Goal: Transaction & Acquisition: Purchase product/service

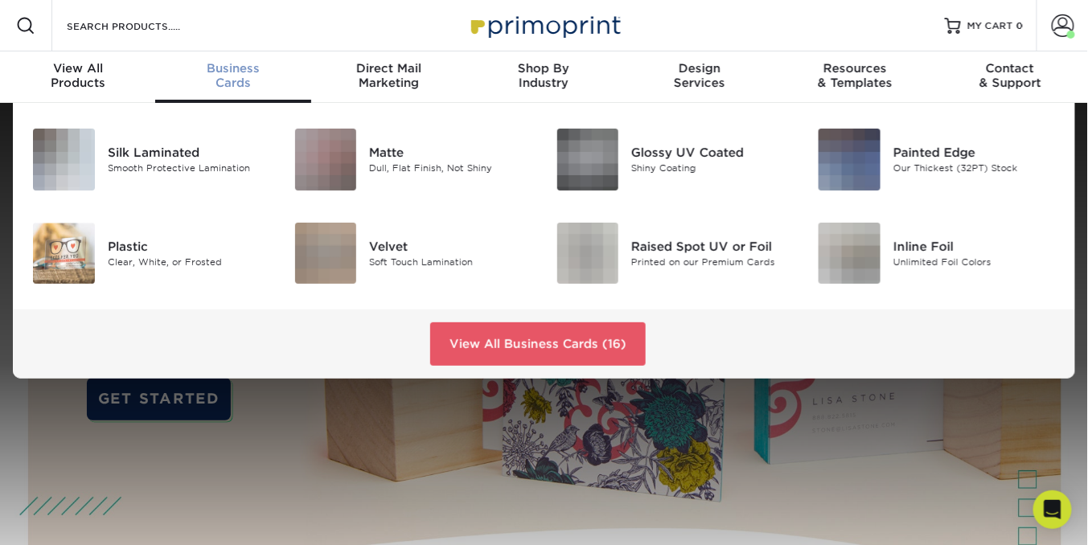
click at [236, 74] on span "Business" at bounding box center [232, 68] width 155 height 14
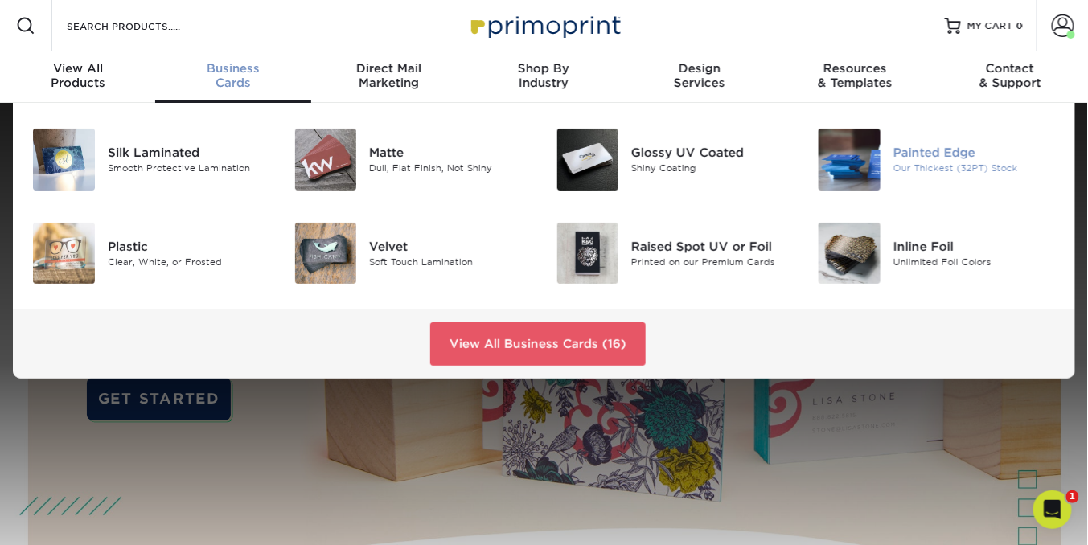
click at [855, 154] on img at bounding box center [850, 160] width 62 height 62
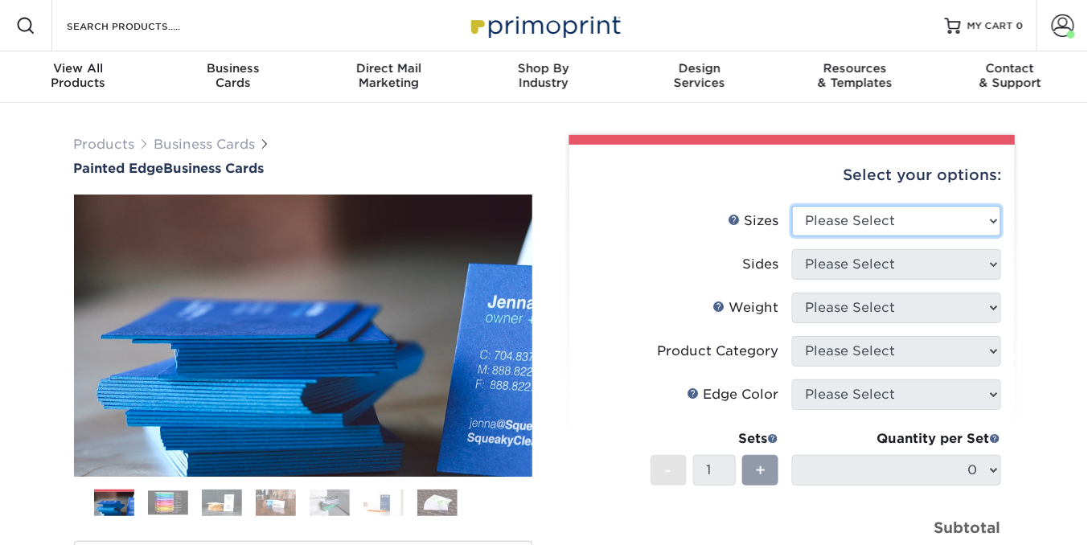
click at [993, 217] on select "Please Select 2" x 3.5" - Standard 2.125" x 3.375" - European 2.5" x 2.5" - Squ…" at bounding box center [896, 221] width 209 height 31
select select "2.00x3.50"
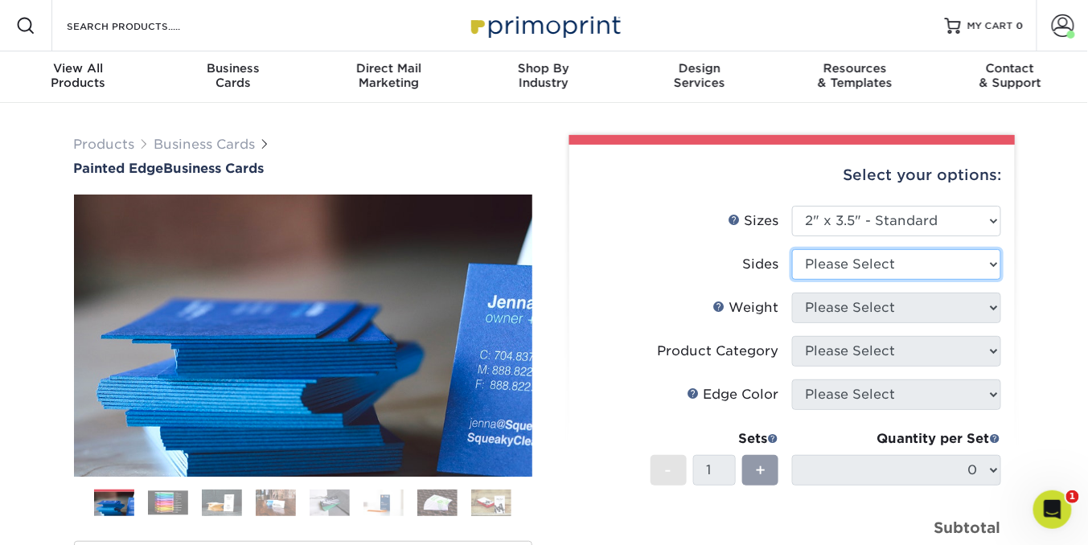
click at [991, 265] on select "Please Select Print Both Sides Print Front Only" at bounding box center [896, 264] width 209 height 31
select select "13abbda7-1d64-4f25-8bb2-c179b224825d"
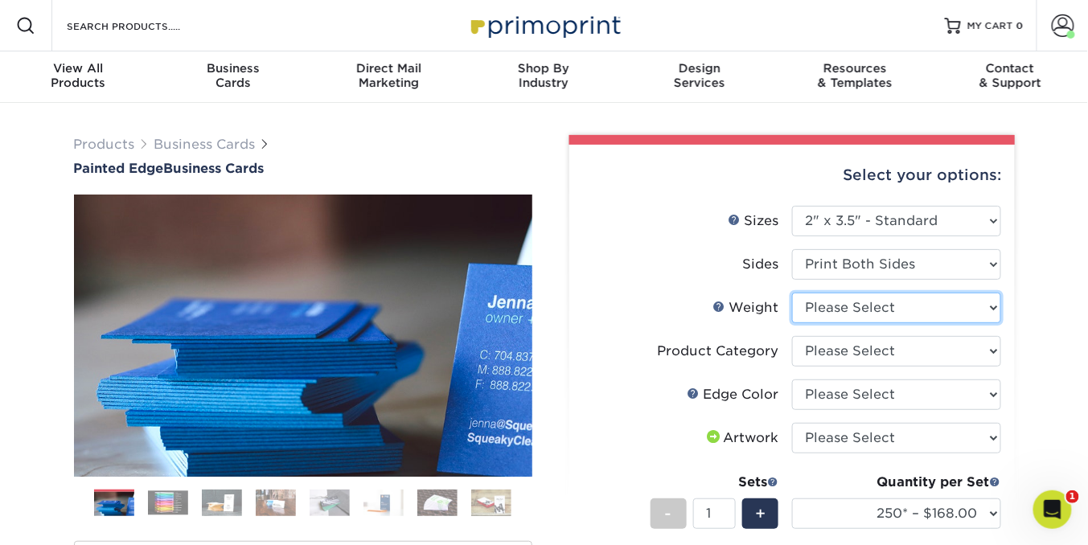
click at [993, 308] on select "Please Select 32PTUC" at bounding box center [896, 308] width 209 height 31
select select "32PTUC"
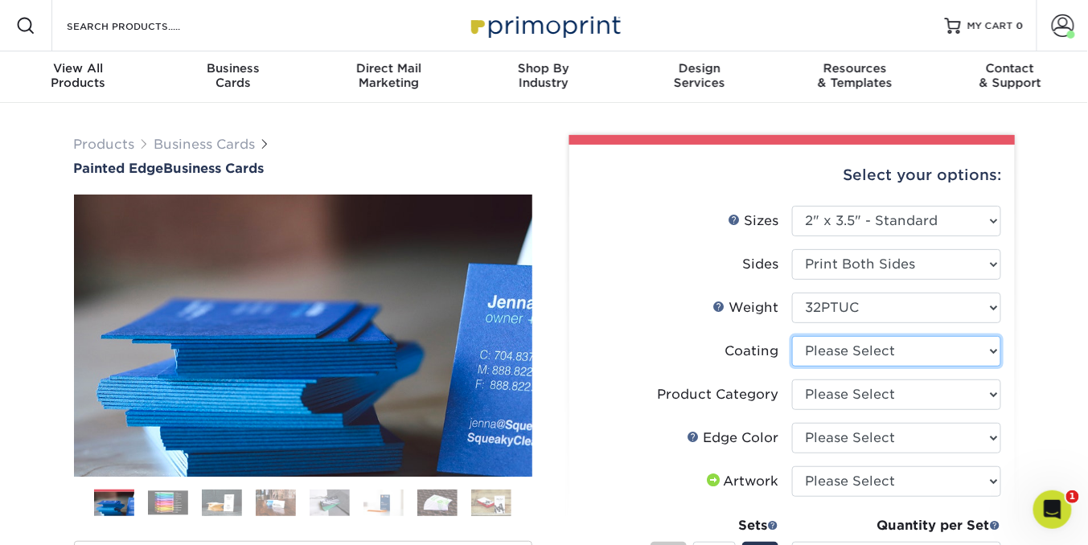
click at [966, 353] on select at bounding box center [896, 351] width 209 height 31
select select "3e7618de-abca-4bda-9f97-8b9129e913d8"
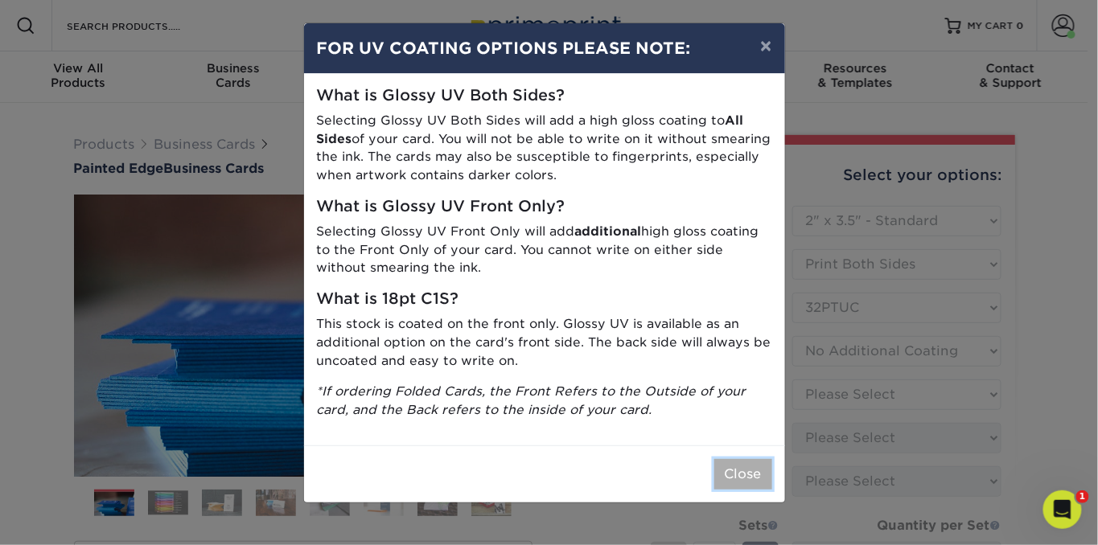
click at [728, 466] on button "Close" at bounding box center [743, 474] width 58 height 31
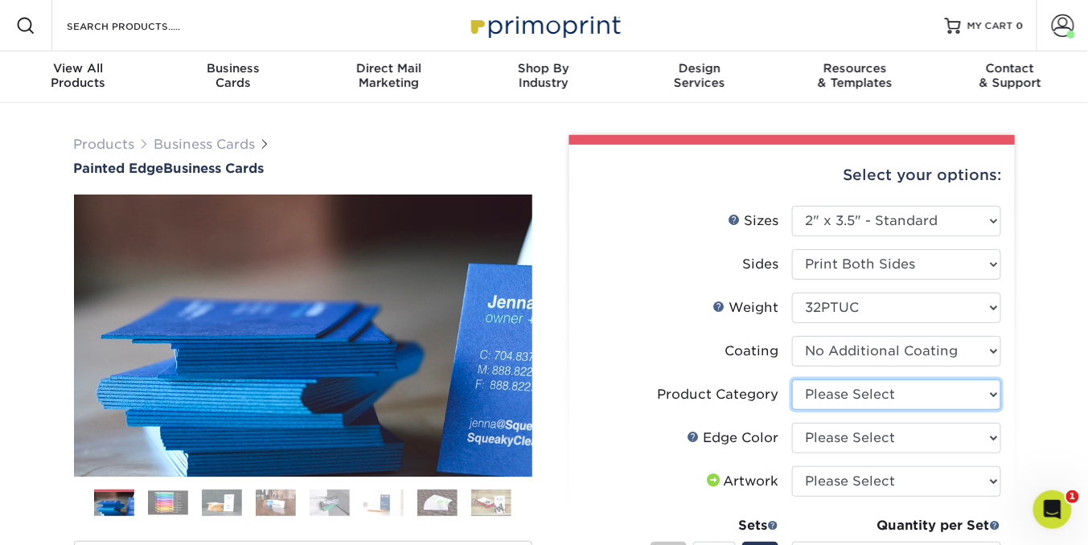
click at [921, 384] on select "Please Select Business Cards" at bounding box center [896, 395] width 209 height 31
select select "3b5148f1-0588-4f88-a218-97bcfdce65c1"
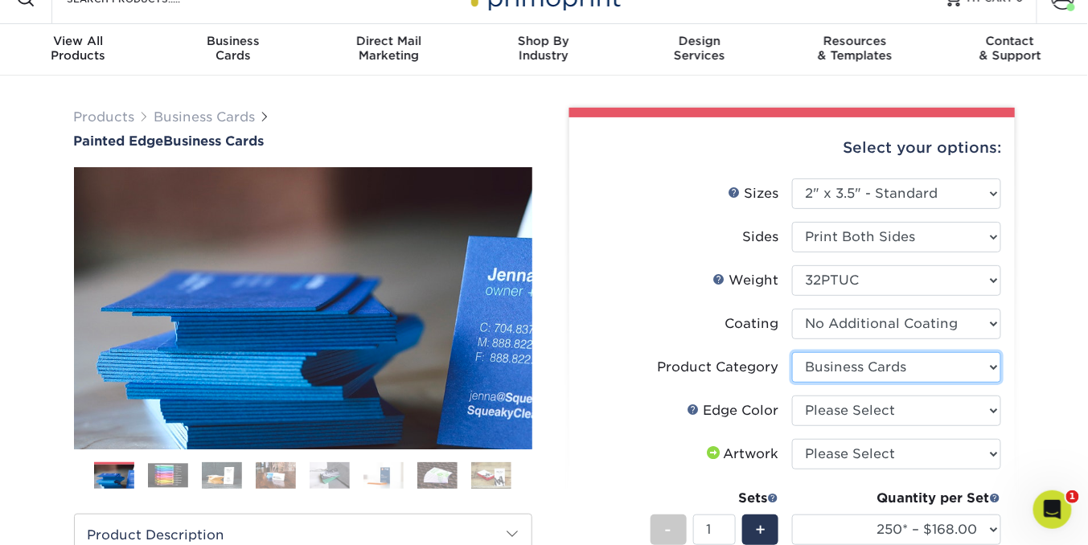
scroll to position [84, 0]
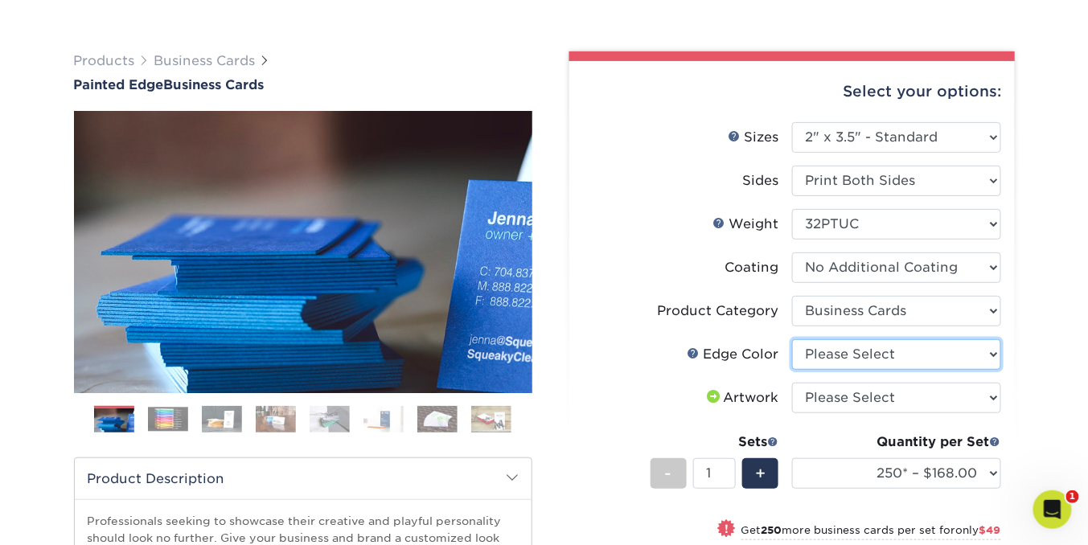
click at [992, 351] on select "Please Select Charcoal Black Brown Blue Pearlescent Blue Pearlescent Gold Pearl…" at bounding box center [896, 354] width 209 height 31
select select "8edf2e46-2dbb-4a7c-bc5c-20ba781fe219"
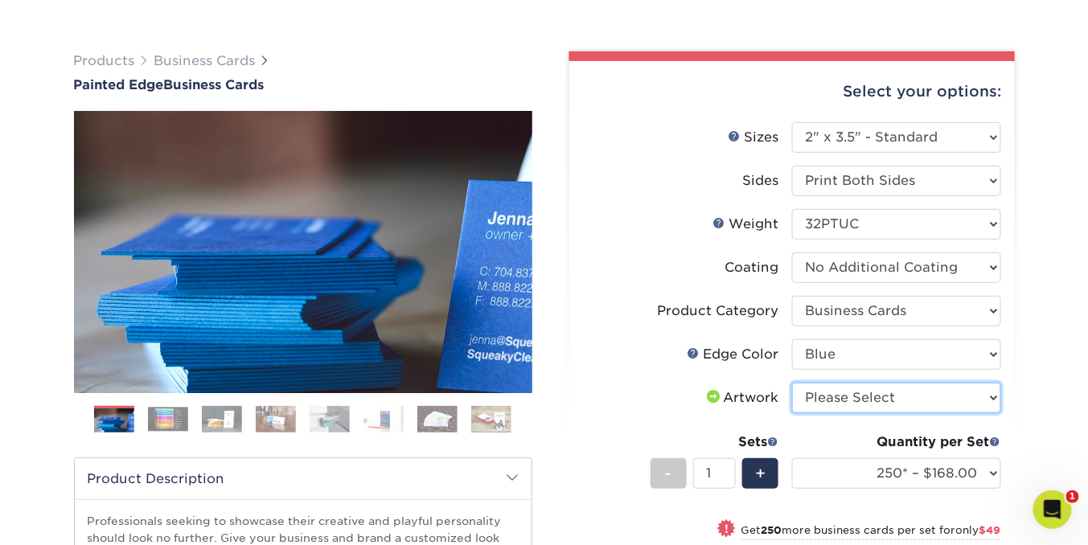
click at [991, 393] on select "Please Select I will upload files I need a design - $100" at bounding box center [896, 398] width 209 height 31
select select "upload"
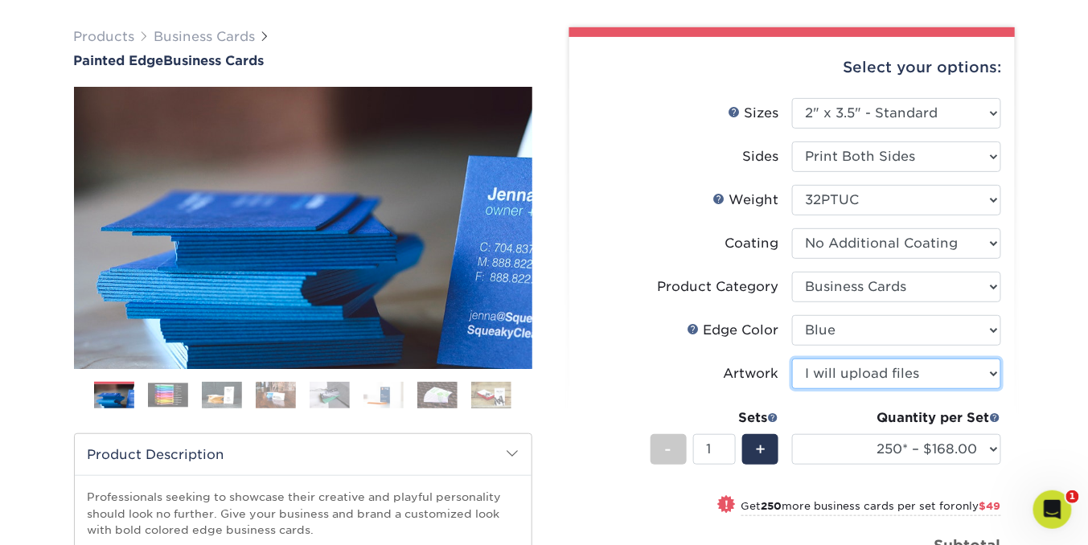
scroll to position [170, 0]
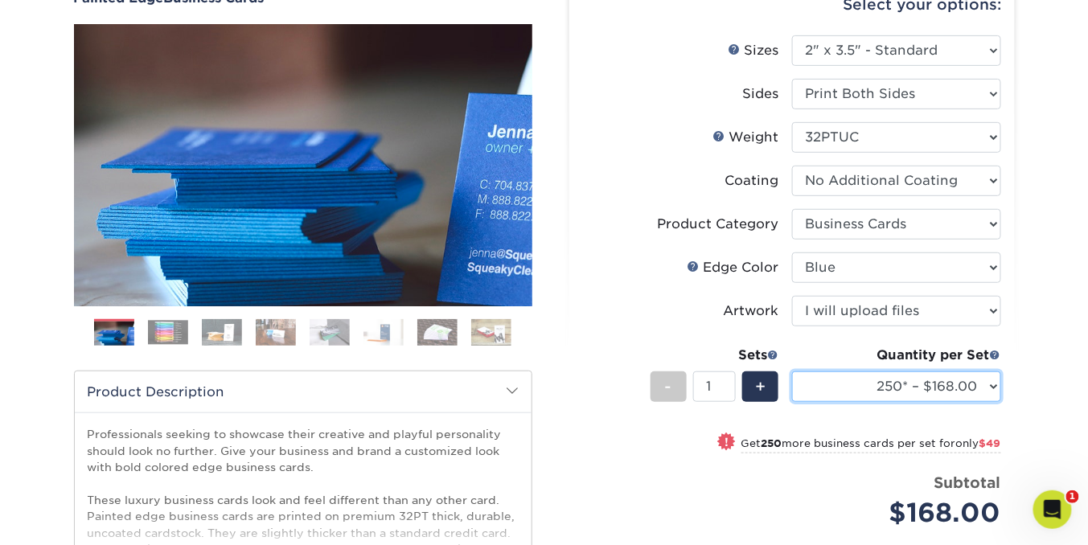
click at [991, 385] on select "250* – $168.00 500* – $217.00 1000* – $339.00" at bounding box center [896, 386] width 209 height 31
select select "500* – $217.00"
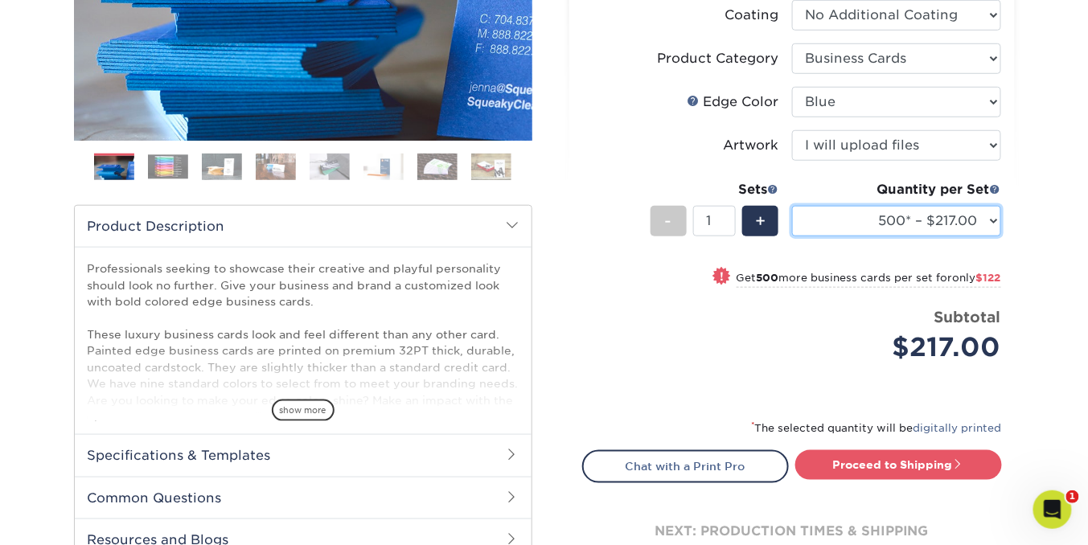
scroll to position [346, 0]
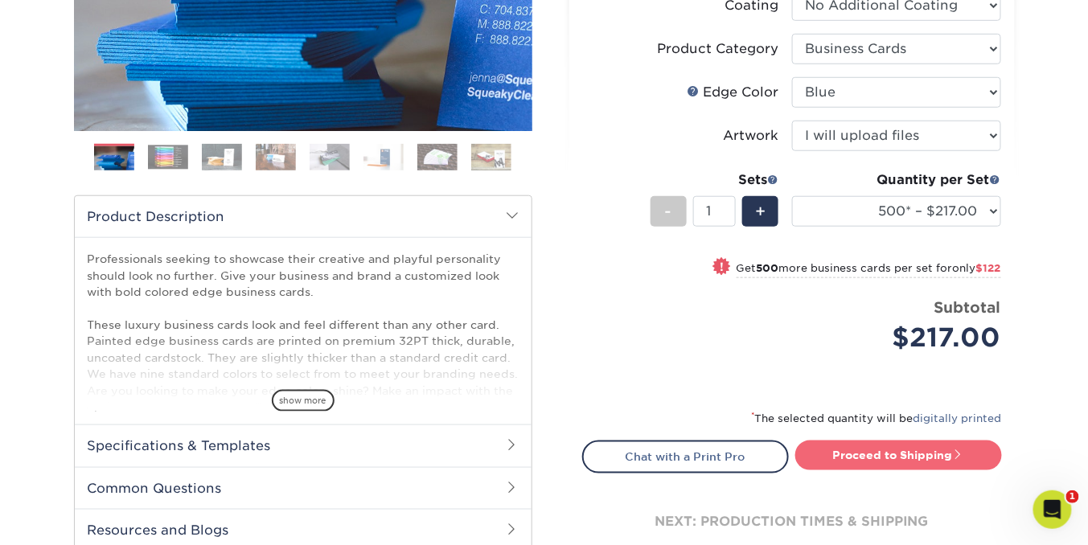
click at [896, 457] on link "Proceed to Shipping" at bounding box center [898, 455] width 207 height 29
type input "Set 1"
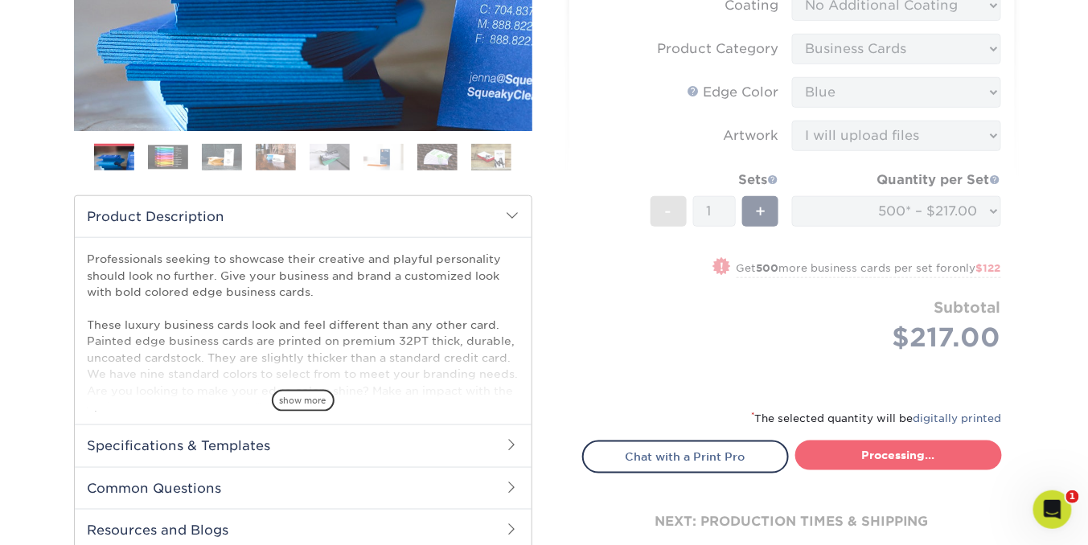
select select "31d45b01-d4a6-4b39-b84d-4391606115ca"
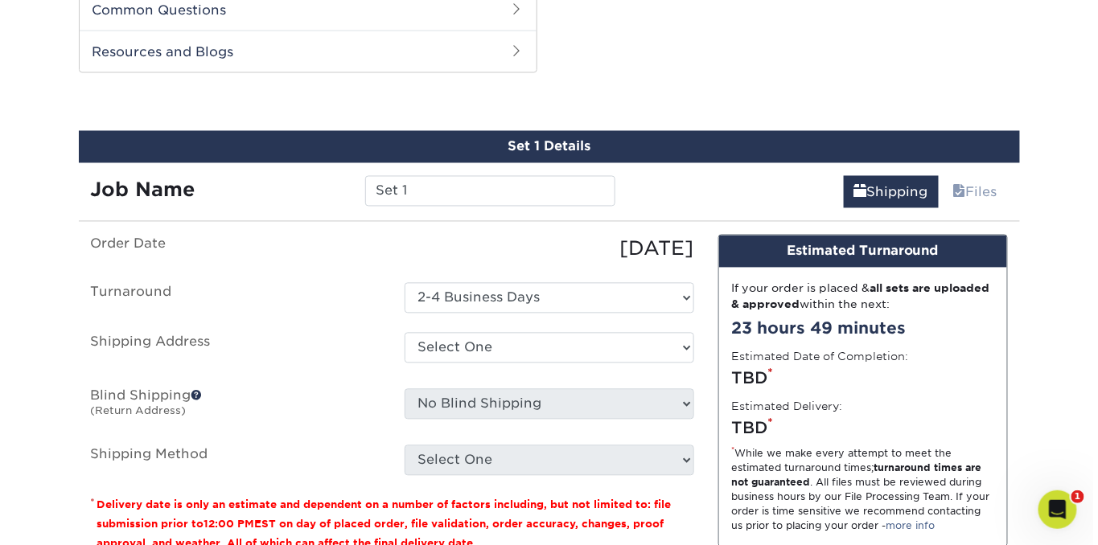
scroll to position [830, 0]
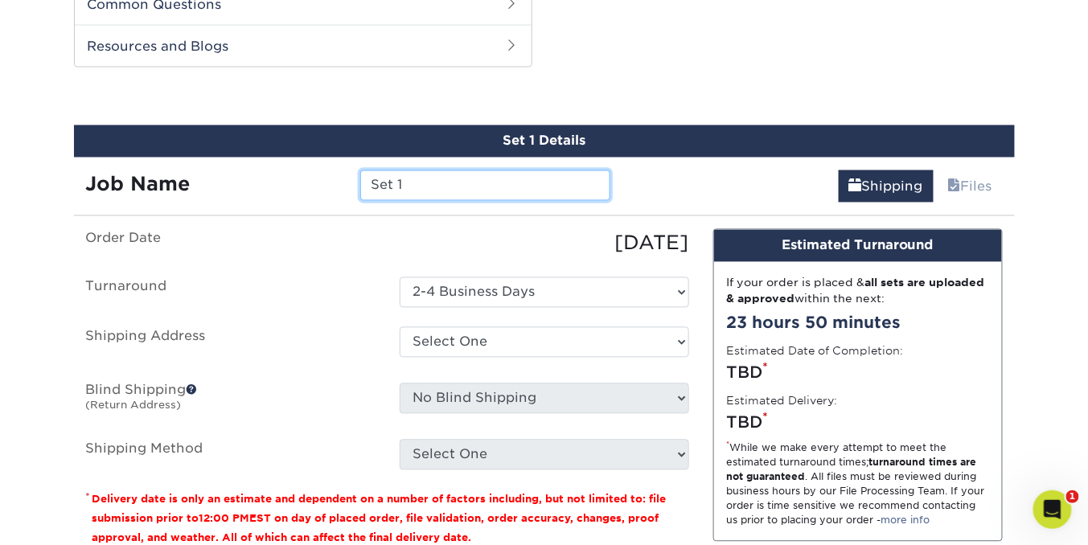
drag, startPoint x: 411, startPoint y: 179, endPoint x: 345, endPoint y: 187, distance: 66.4
click at [345, 187] on div "Job Name Set 1" at bounding box center [348, 185] width 549 height 31
type input "GFS Business Cards - [PERSON_NAME]"
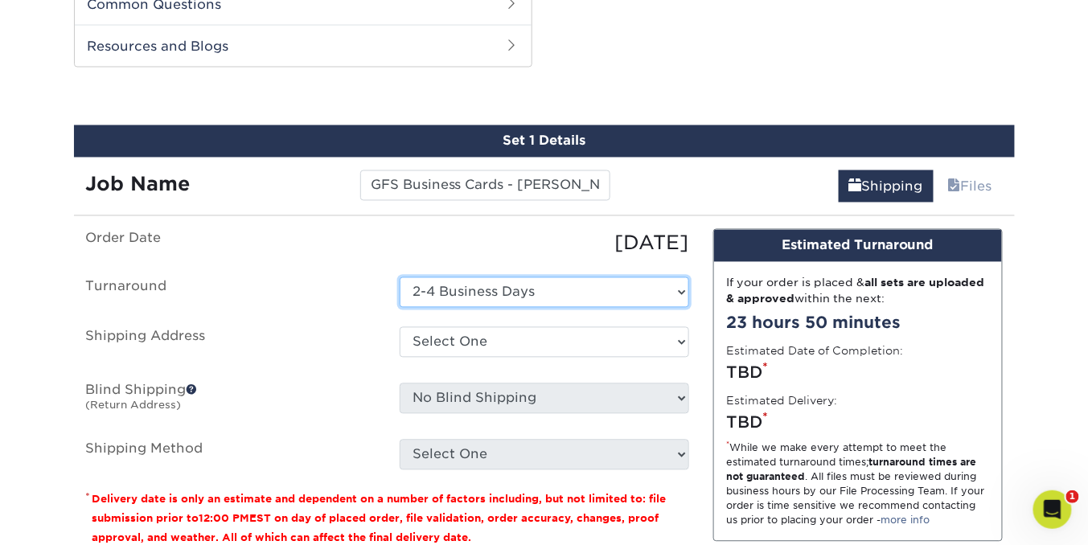
click at [615, 282] on select "Select One 2-4 Business Days" at bounding box center [544, 292] width 289 height 31
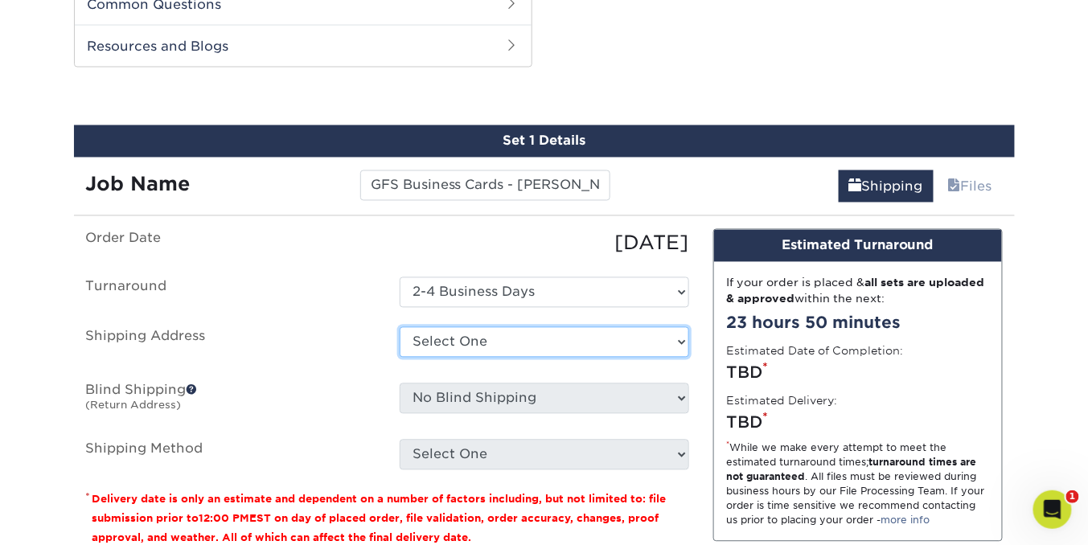
click at [595, 343] on select "Select One Andrea Brown Home Address 2020 Air Cargo Hotel - Nashville Amanda Du…" at bounding box center [544, 342] width 289 height 31
select select "newaddress"
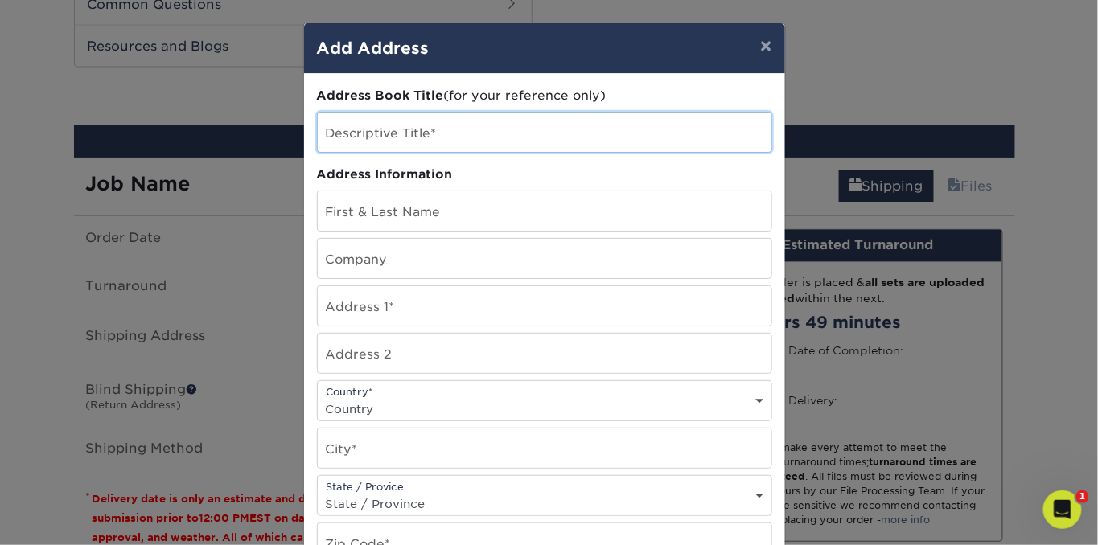
click at [437, 129] on input "text" at bounding box center [544, 132] width 453 height 39
type input "Craig Ward - Home Address"
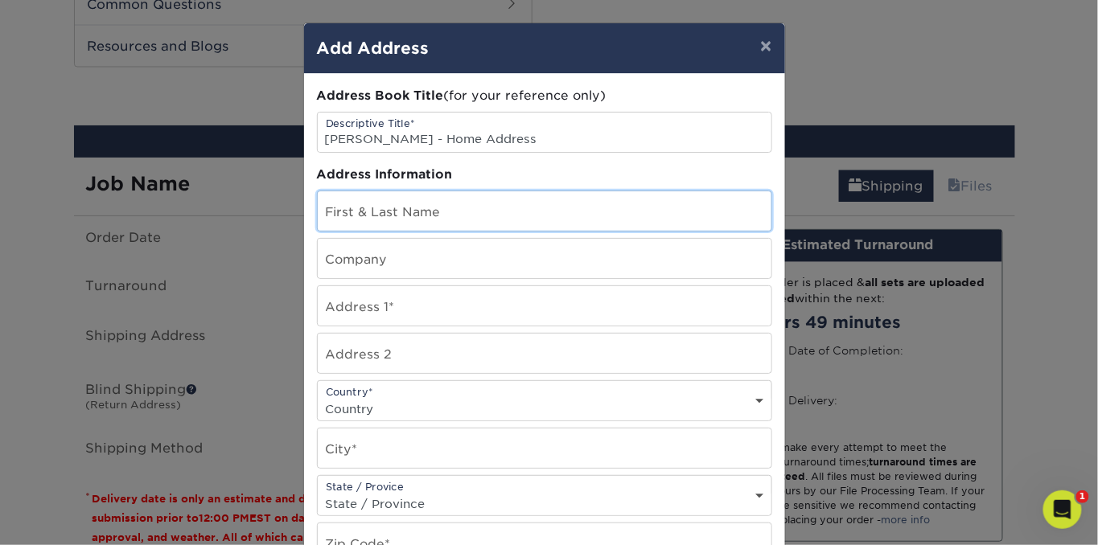
click at [318, 210] on input "text" at bounding box center [544, 210] width 453 height 39
type input "[PERSON_NAME]"
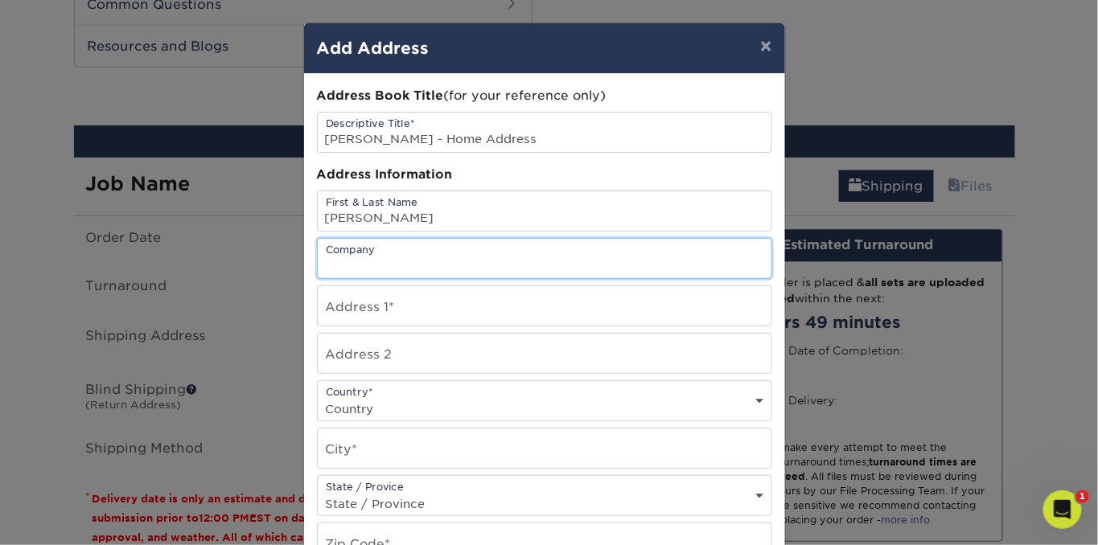
click at [354, 260] on input "text" at bounding box center [544, 258] width 453 height 39
type input "G"
type input "Ground Freight Solutions"
click at [380, 305] on input "text" at bounding box center [544, 305] width 453 height 39
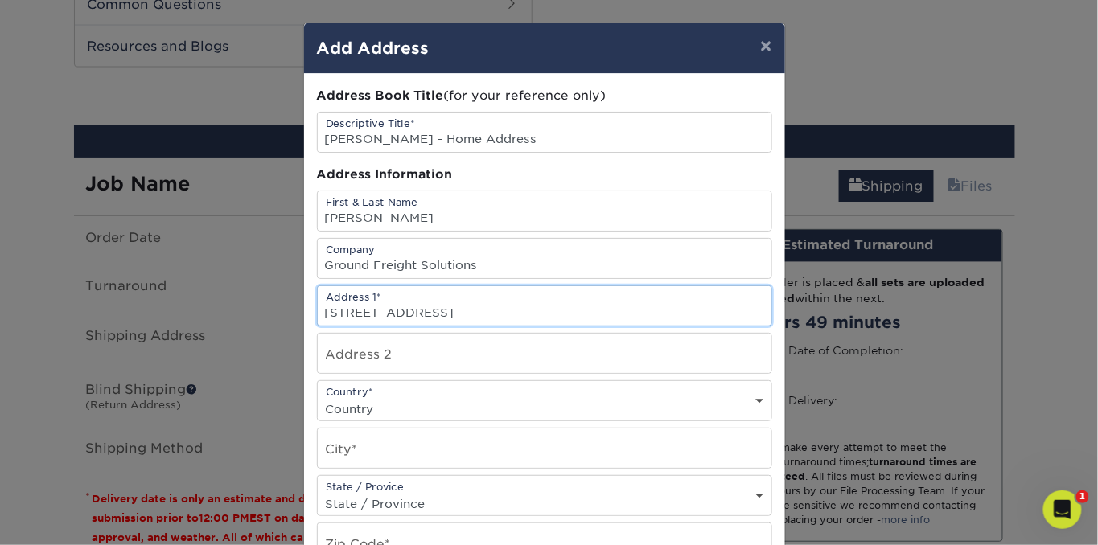
type input "[STREET_ADDRESS]"
click at [359, 405] on select "Country United States Canada ----------------------------- Afghanistan Albania …" at bounding box center [544, 408] width 453 height 23
select select "US"
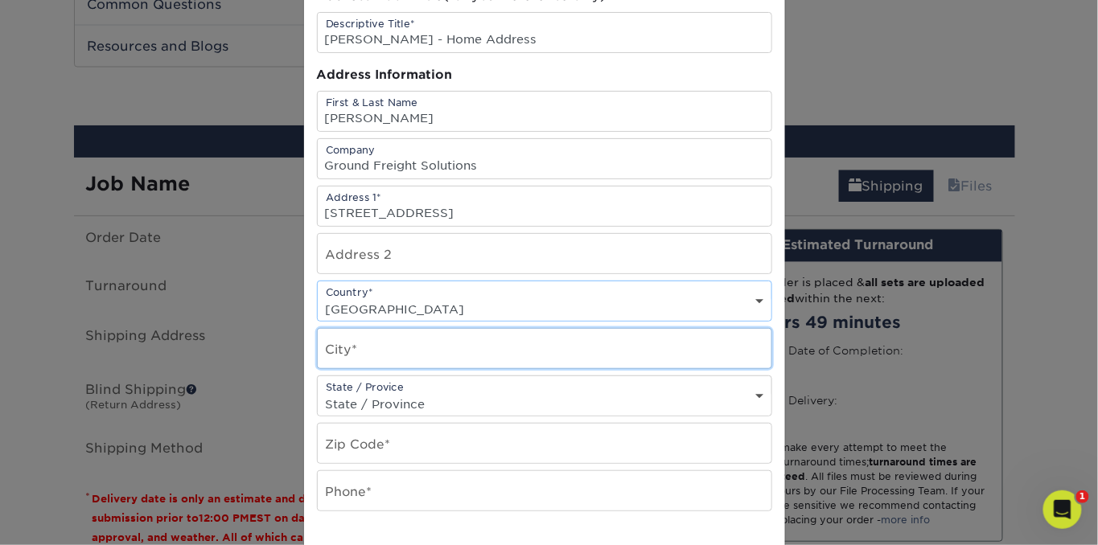
click at [423, 347] on input "text" at bounding box center [544, 348] width 453 height 39
type input "Houston"
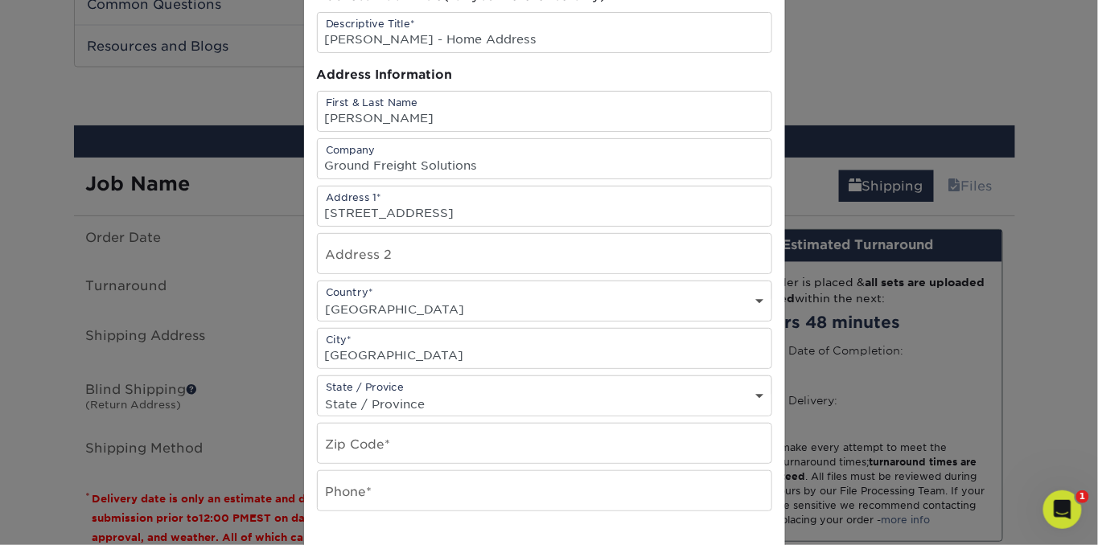
click at [716, 392] on select "State / Province Alabama Alaska Arizona Arkansas California Colorado Connecticu…" at bounding box center [544, 403] width 453 height 23
select select "TX"
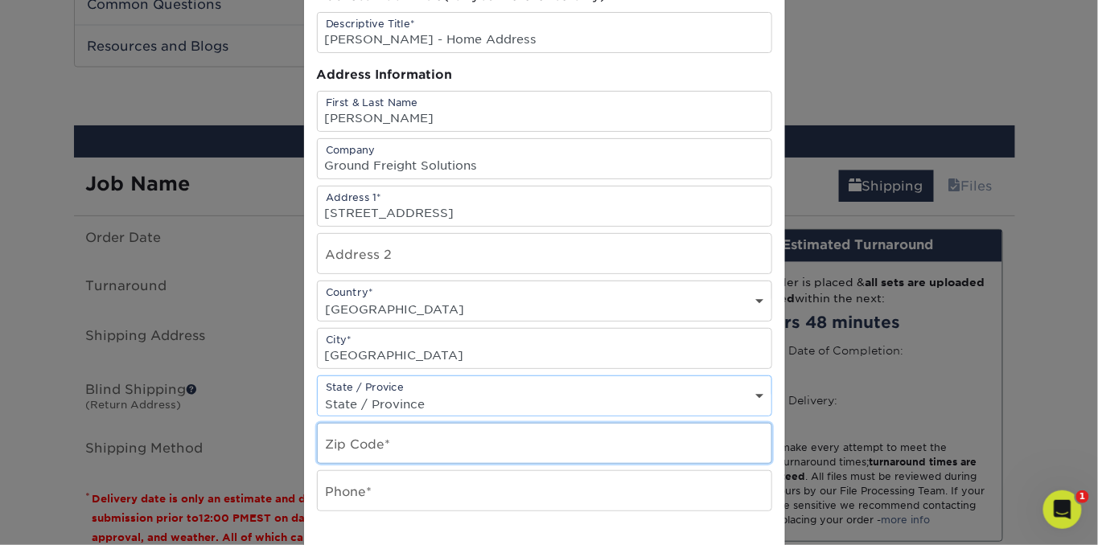
click at [406, 438] on input "text" at bounding box center [544, 443] width 453 height 39
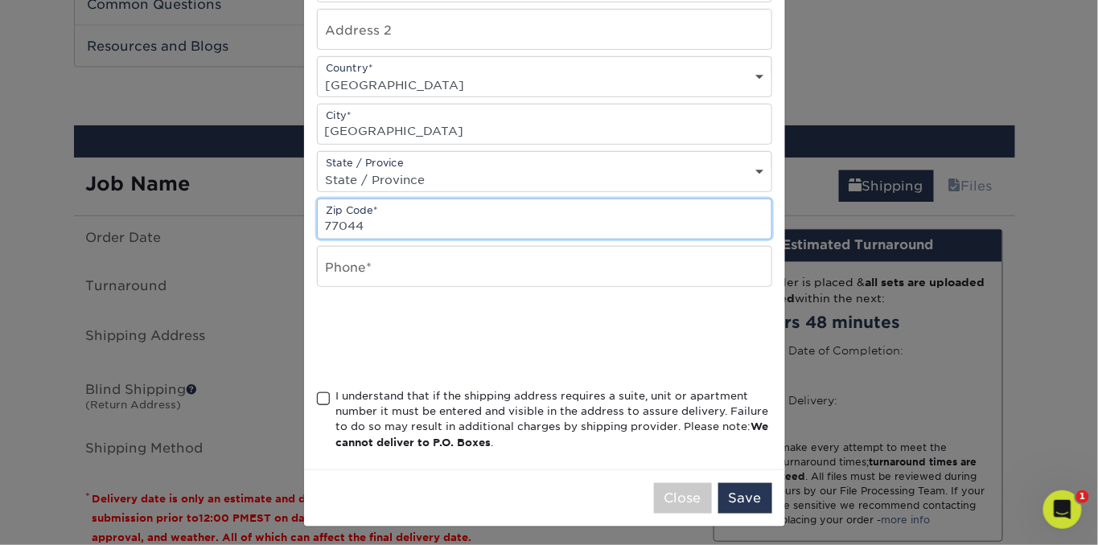
type input "77044"
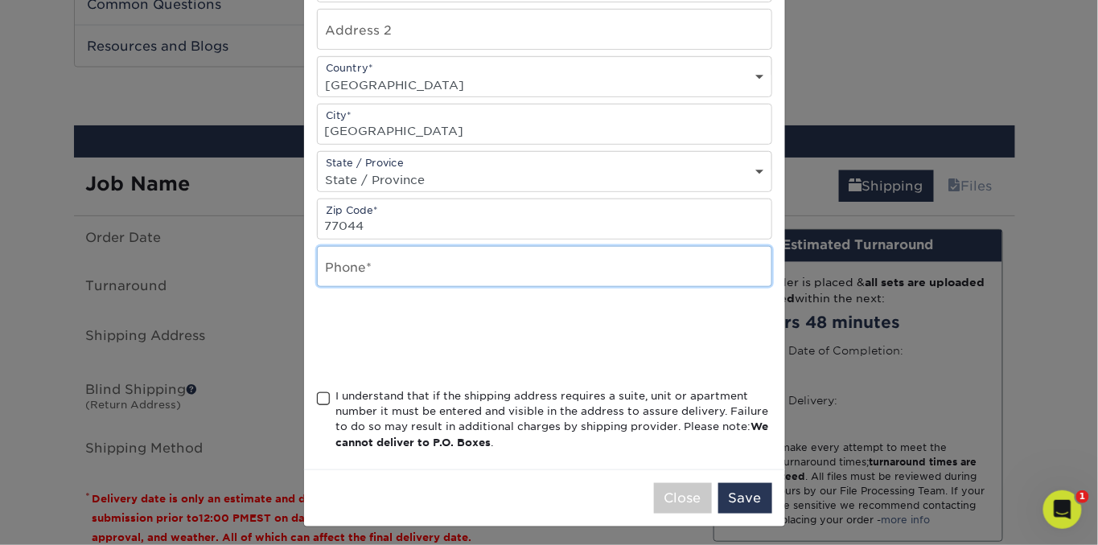
click at [326, 269] on input "text" at bounding box center [544, 266] width 453 height 39
type input "832-752-8424"
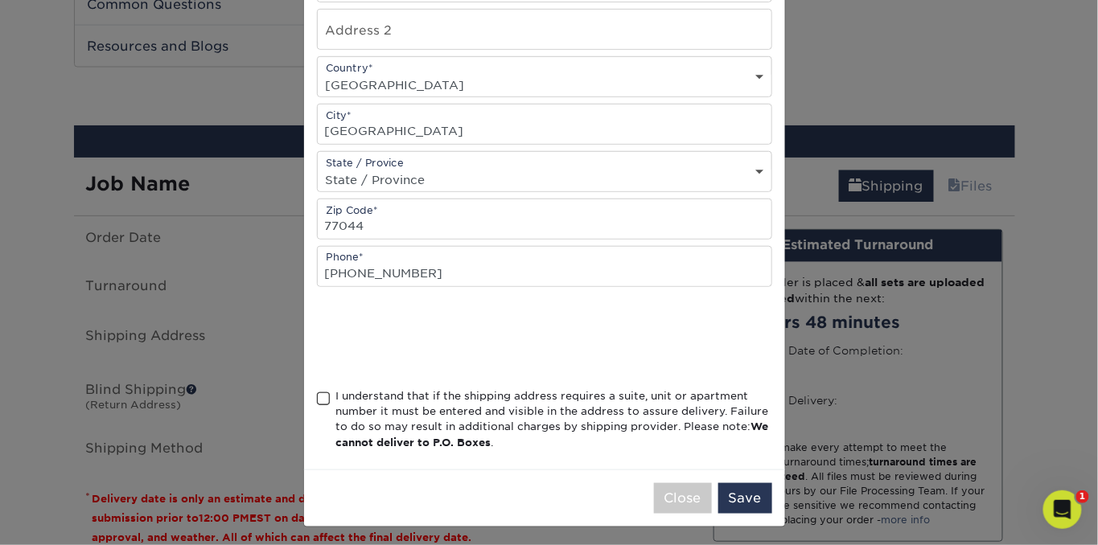
click at [318, 392] on span at bounding box center [324, 399] width 14 height 15
click at [0, 0] on input "I understand that if the shipping address requires a suite, unit or apartment n…" at bounding box center [0, 0] width 0 height 0
click at [740, 492] on button "Save" at bounding box center [745, 498] width 54 height 31
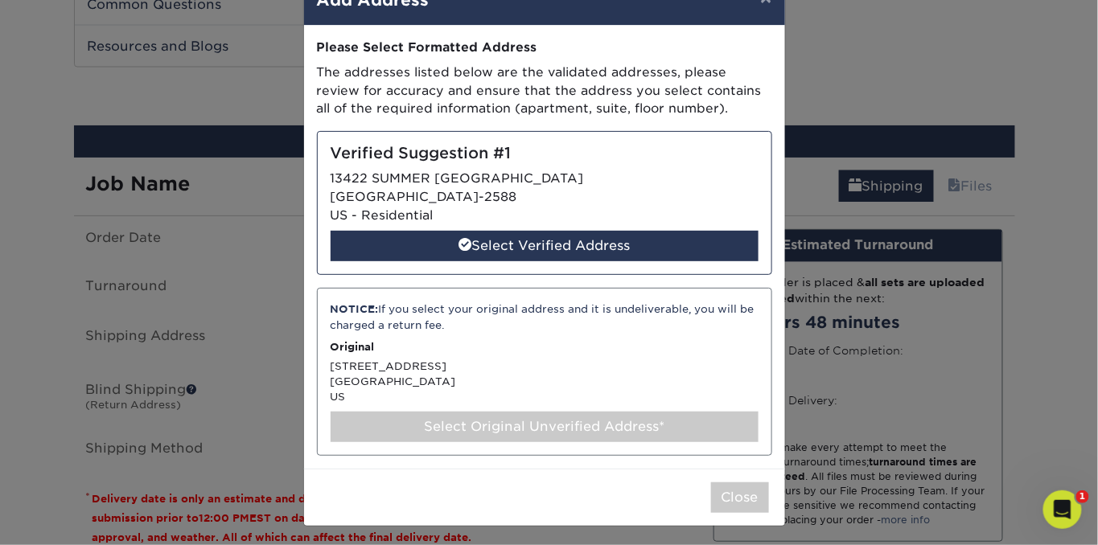
scroll to position [49, 0]
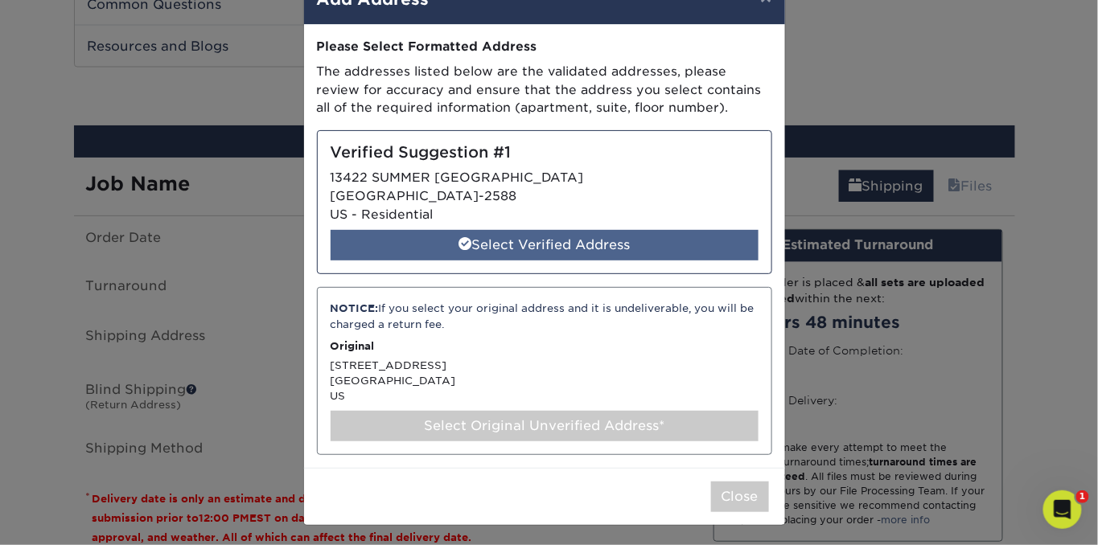
click at [559, 244] on div "Select Verified Address" at bounding box center [544, 245] width 428 height 31
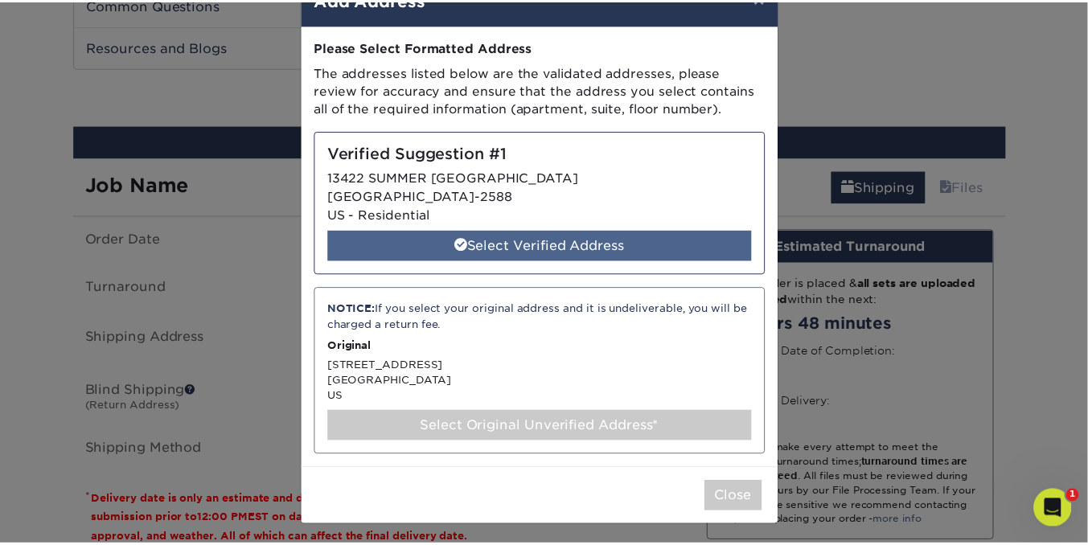
scroll to position [0, 0]
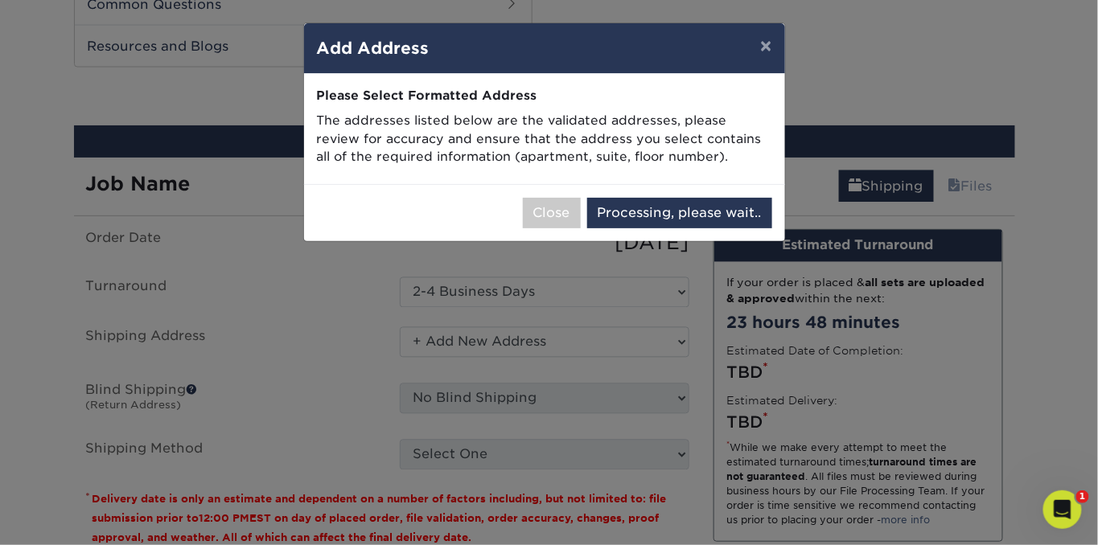
select select "285225"
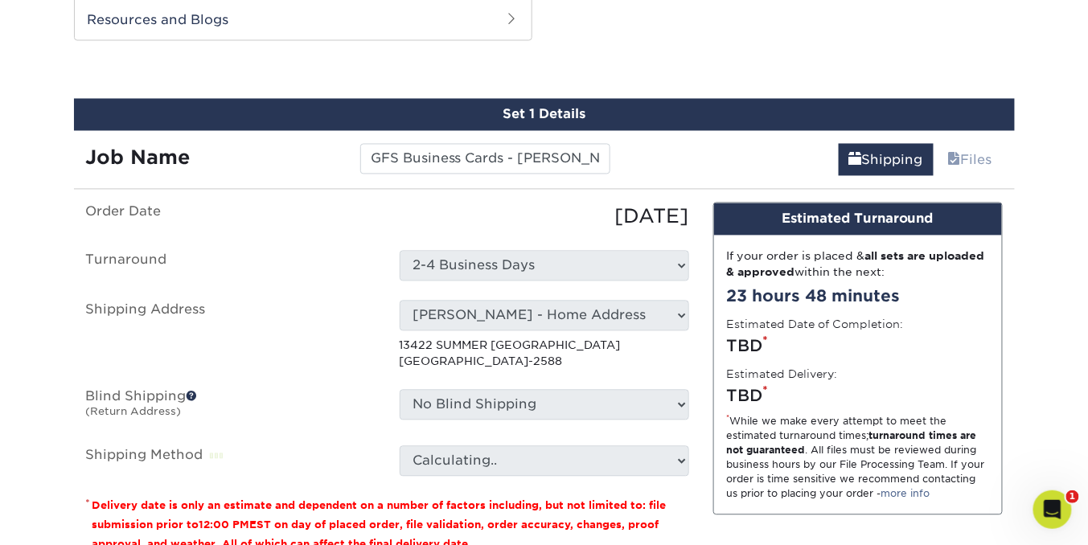
scroll to position [1010, 0]
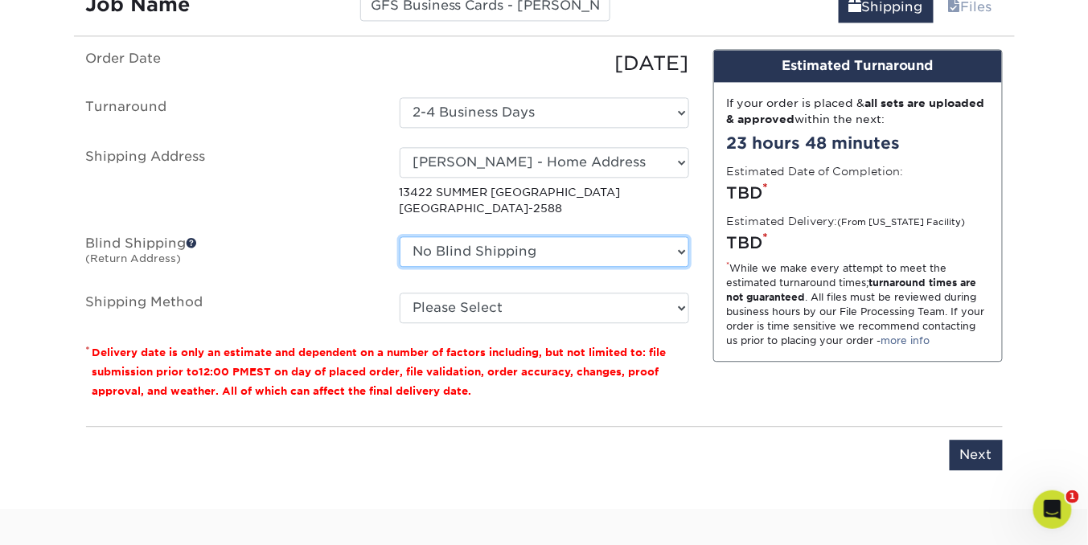
click at [678, 248] on select "No Blind Shipping Andrea Brown Home Address 2020 Air Cargo Hotel - Nashville Am…" at bounding box center [544, 251] width 289 height 31
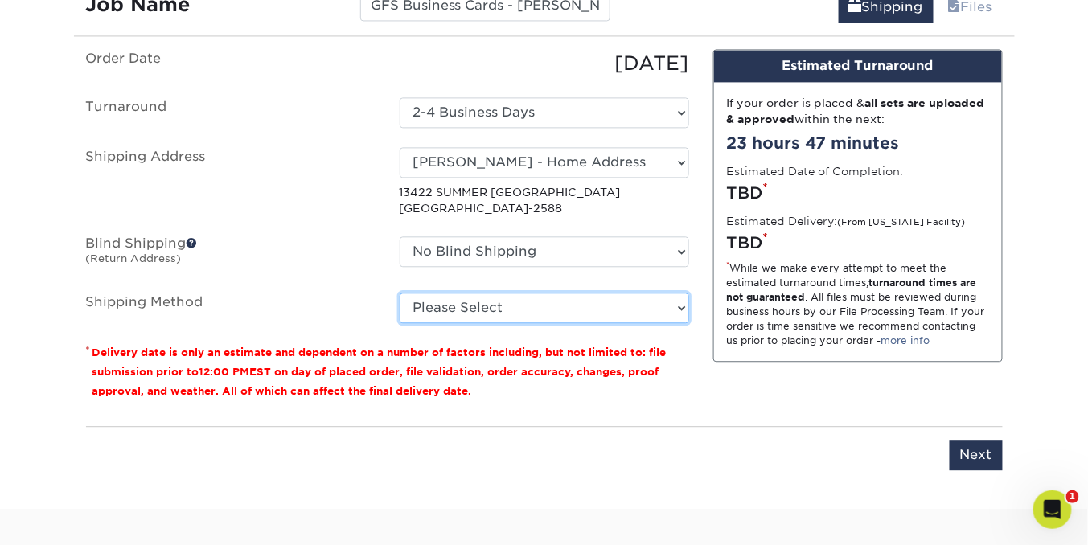
click at [680, 303] on select "Please Select Ground Shipping (+$8.96) 3 Day Shipping Service (+$20.27) 2 Day A…" at bounding box center [544, 308] width 289 height 31
select select "03"
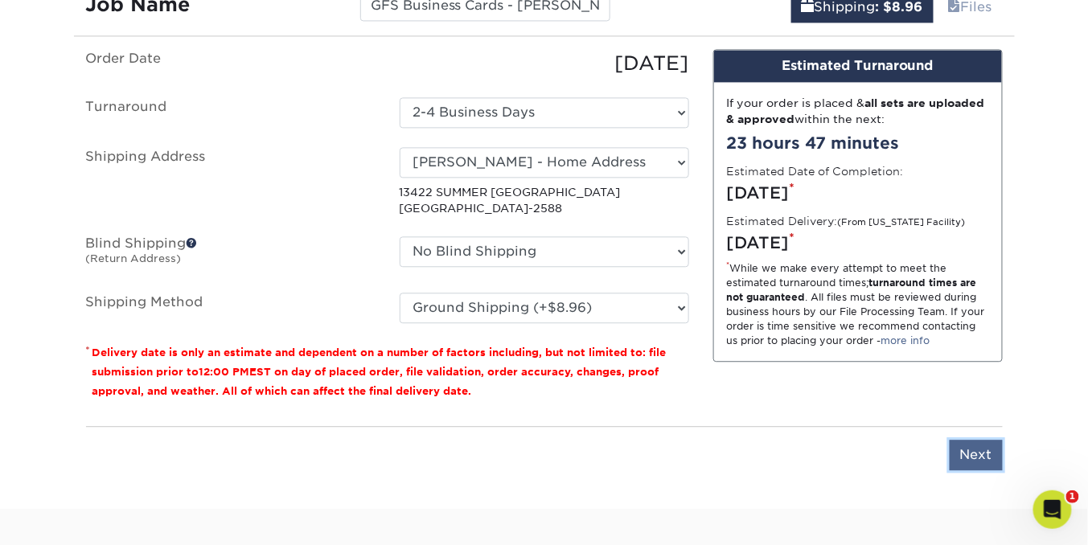
click at [979, 449] on input "Next" at bounding box center [976, 455] width 53 height 31
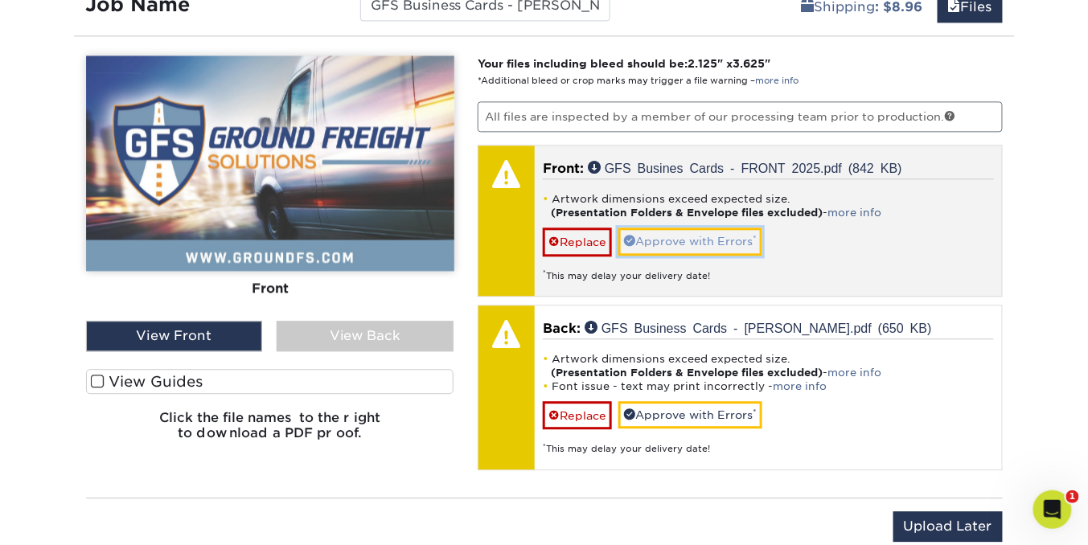
click at [686, 241] on link "Approve with Errors *" at bounding box center [690, 241] width 144 height 27
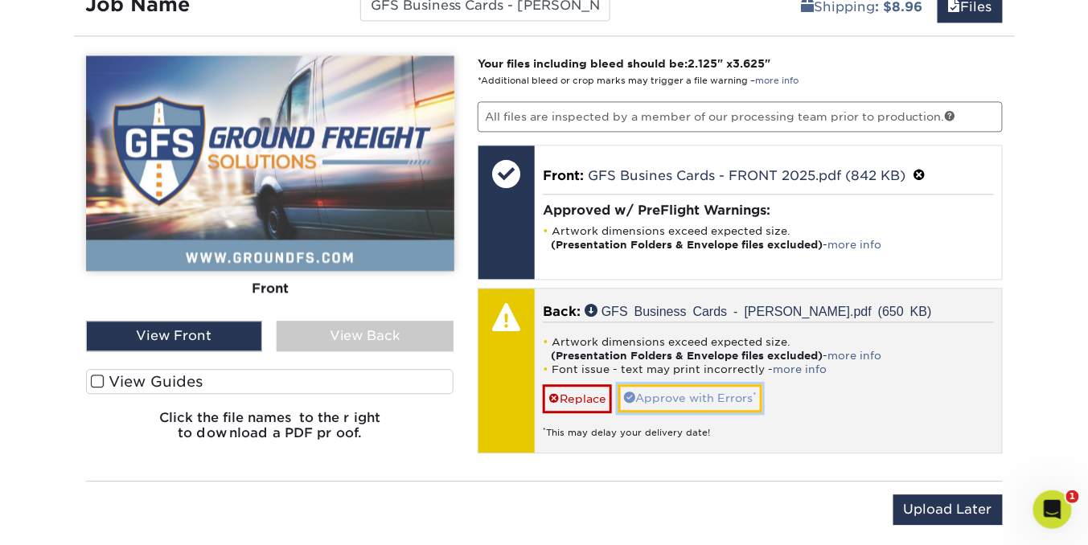
click at [679, 396] on link "Approve with Errors *" at bounding box center [690, 397] width 144 height 27
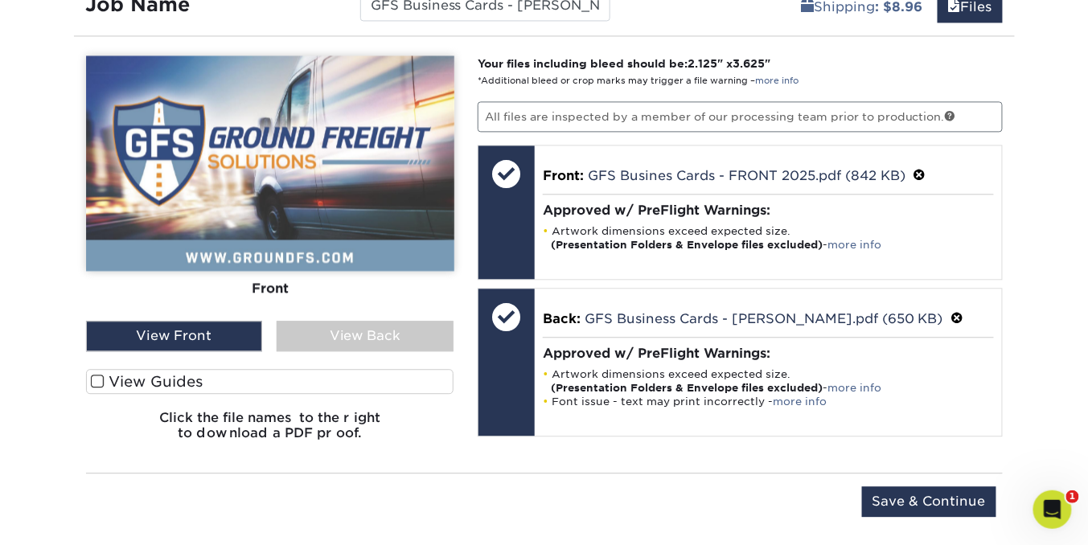
click at [370, 334] on div "View Back" at bounding box center [365, 336] width 177 height 31
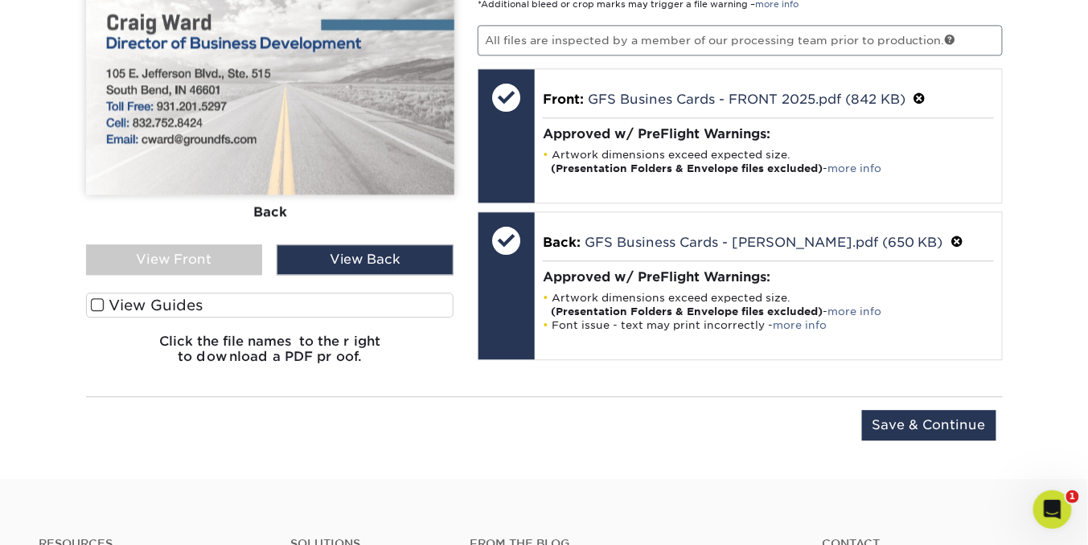
scroll to position [1160, 0]
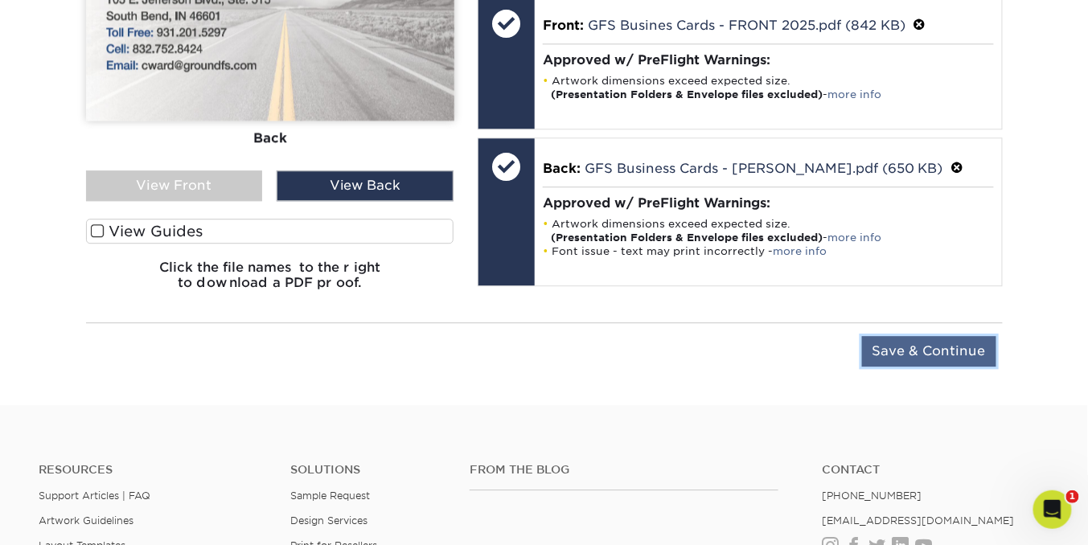
click at [896, 343] on input "Save & Continue" at bounding box center [929, 351] width 134 height 31
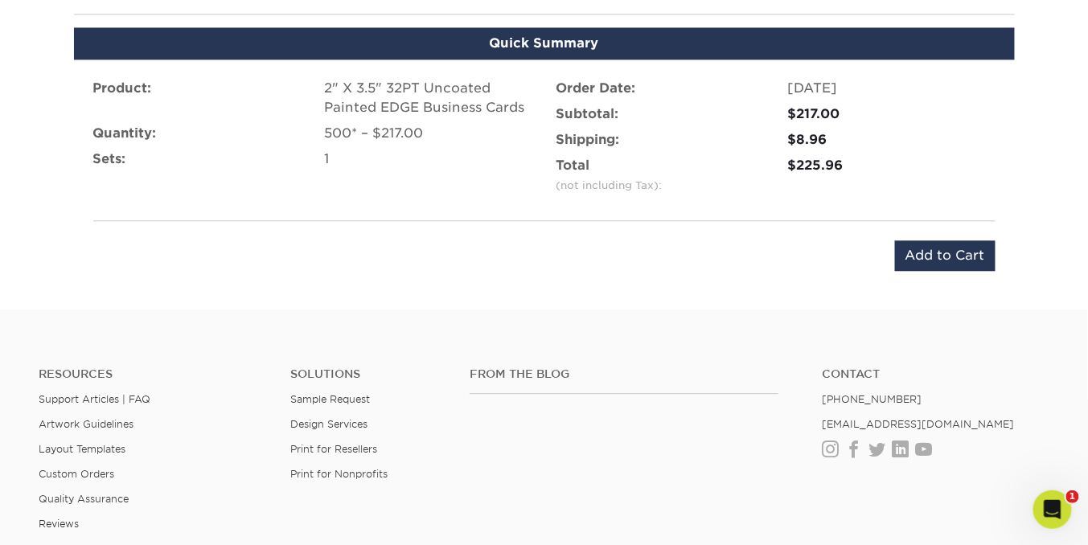
scroll to position [1016, 0]
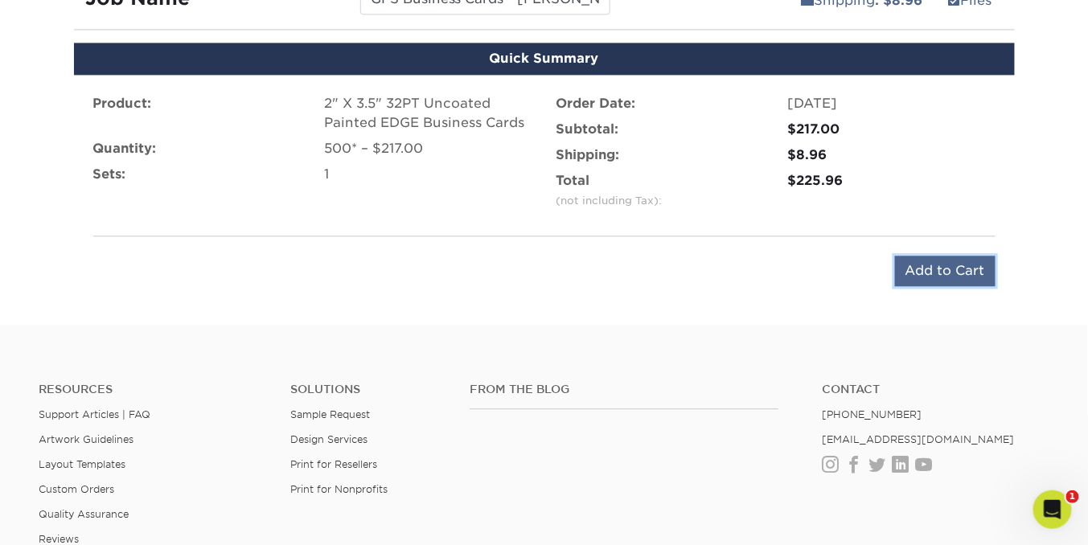
click at [922, 269] on input "Add to Cart" at bounding box center [945, 271] width 101 height 31
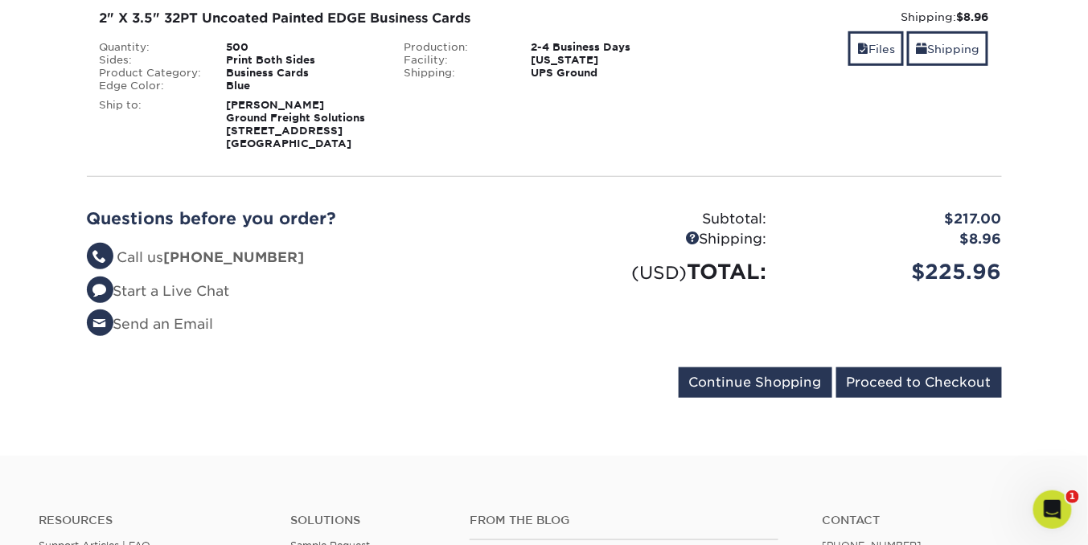
scroll to position [357, 0]
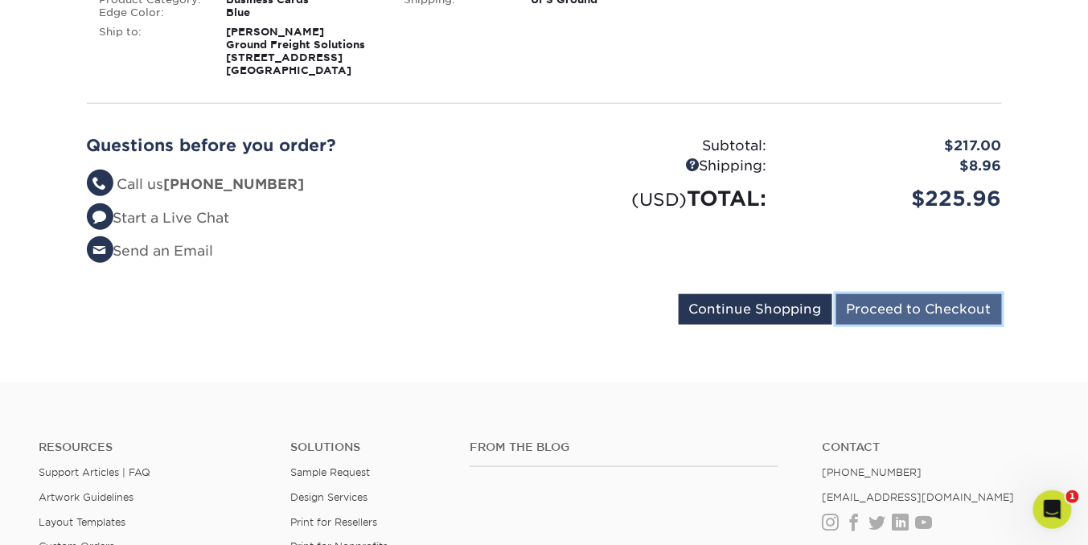
click at [891, 309] on input "Proceed to Checkout" at bounding box center [919, 309] width 166 height 31
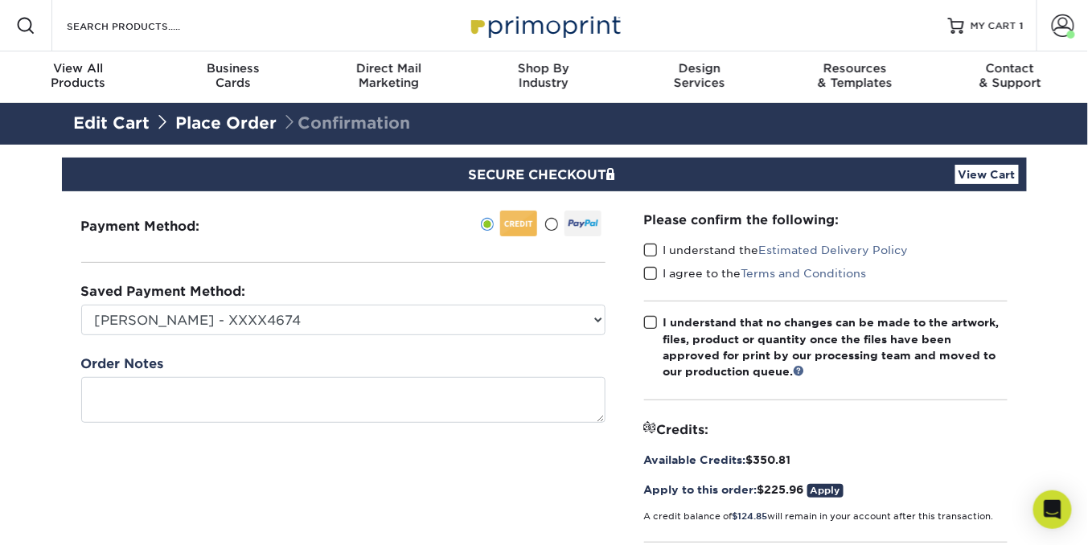
click at [653, 251] on span at bounding box center [651, 250] width 14 height 15
click at [0, 0] on input "I understand the Estimated Delivery Policy" at bounding box center [0, 0] width 0 height 0
click at [651, 270] on span at bounding box center [651, 273] width 14 height 15
click at [0, 0] on input "I agree to the Terms and Conditions" at bounding box center [0, 0] width 0 height 0
click at [650, 318] on span at bounding box center [651, 322] width 14 height 15
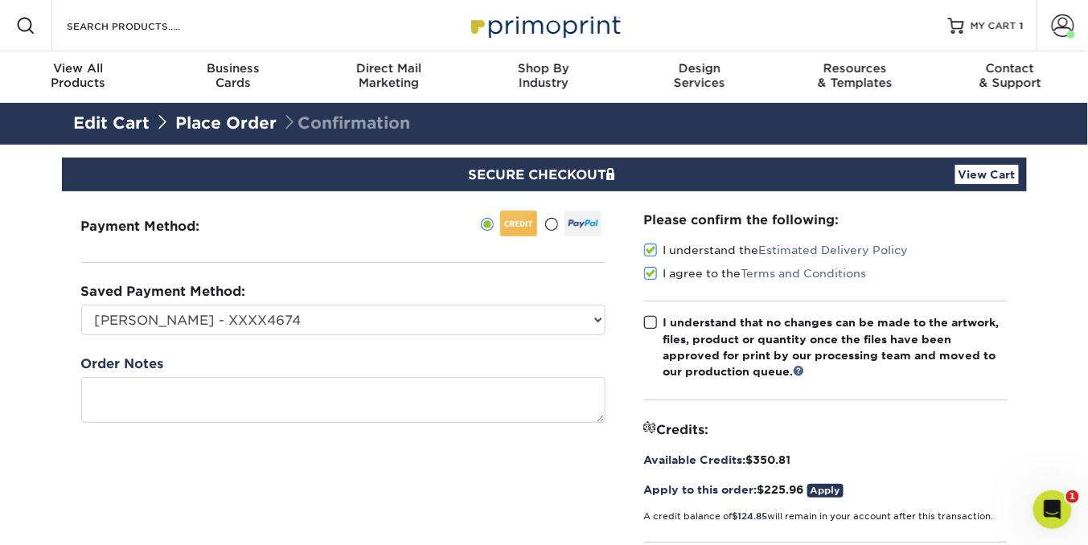
click at [0, 0] on input "I understand that no changes can be made to the artwork, files, product or quan…" at bounding box center [0, 0] width 0 height 0
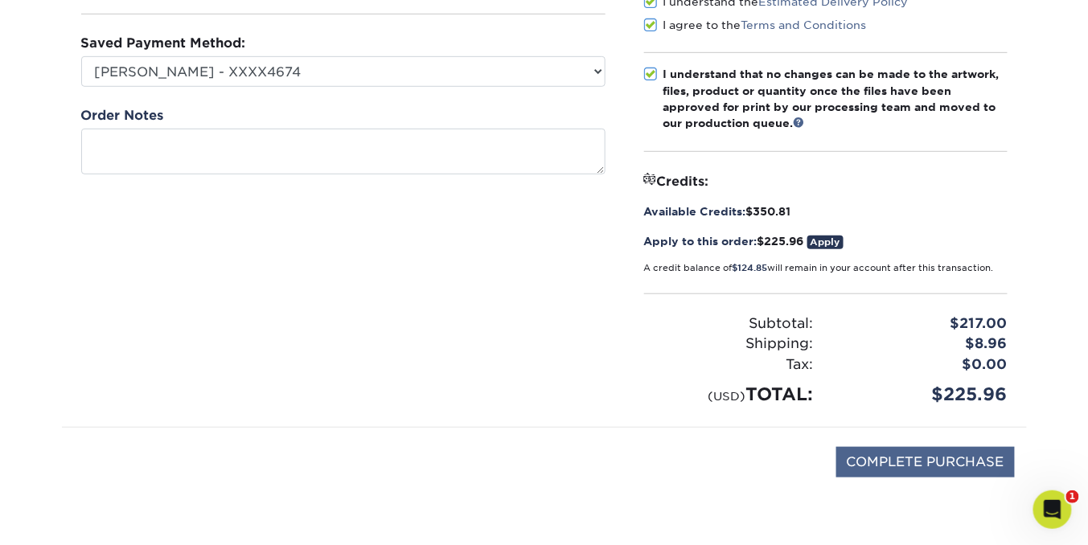
scroll to position [249, 0]
click at [955, 461] on input "COMPLETE PURCHASE" at bounding box center [925, 461] width 178 height 31
type input "PROCESSING, PLEASE WAIT..."
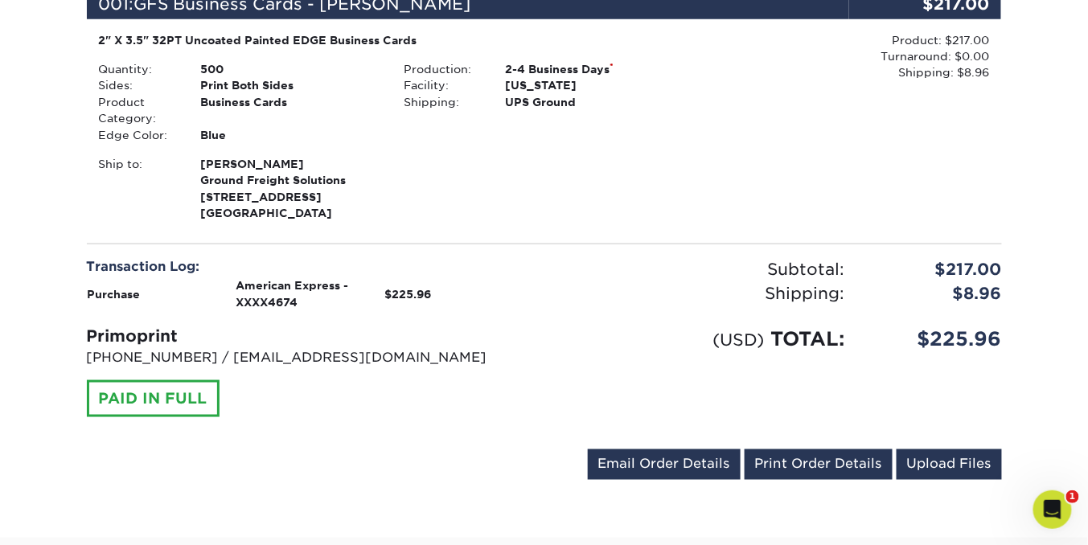
scroll to position [691, 0]
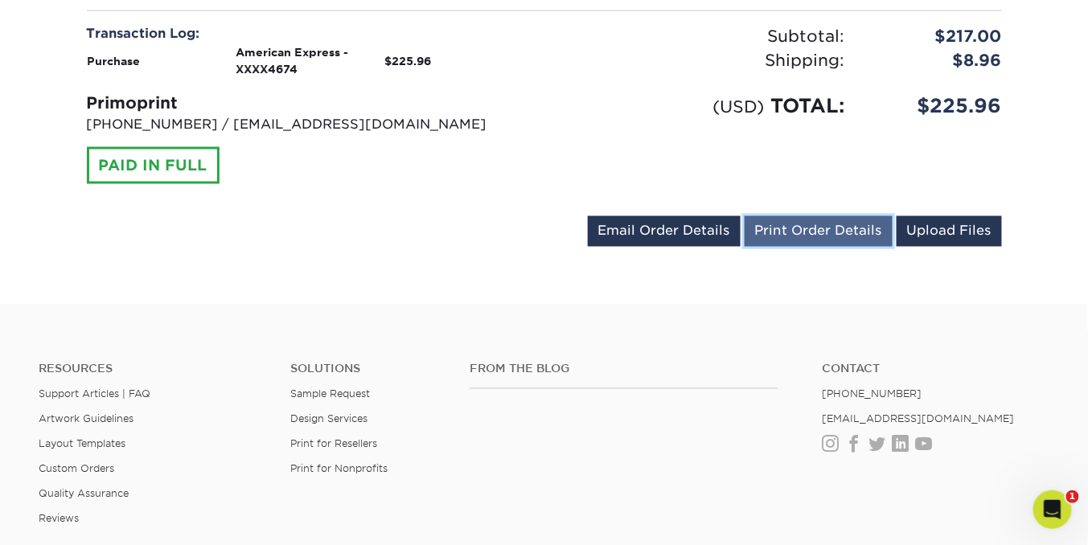
click at [816, 231] on link "Print Order Details" at bounding box center [819, 231] width 148 height 31
